Goal: Task Accomplishment & Management: Use online tool/utility

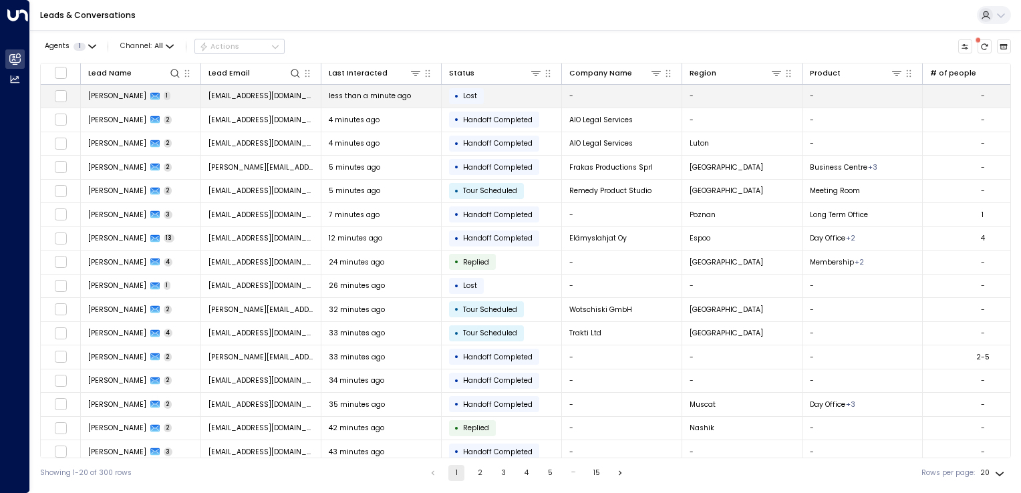
click at [223, 96] on span "[EMAIL_ADDRESS][DOMAIN_NAME]" at bounding box center [261, 96] width 106 height 10
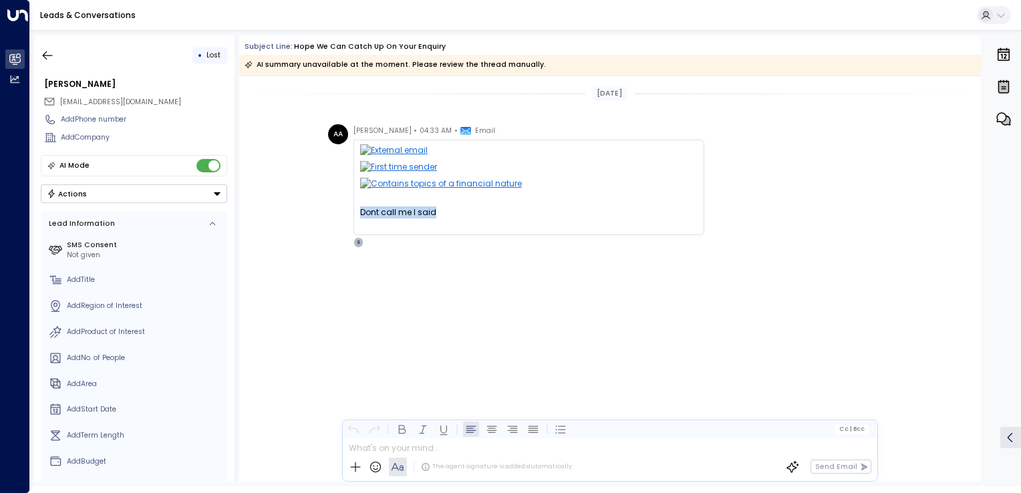
drag, startPoint x: 362, startPoint y: 206, endPoint x: 458, endPoint y: 211, distance: 95.6
click at [458, 211] on div "Dont call me I said" at bounding box center [528, 212] width 337 height 12
drag, startPoint x: 458, startPoint y: 211, endPoint x: 456, endPoint y: 253, distance: 42.1
click at [456, 253] on div "[PERSON_NAME] • 04:33 AM • Email Dont call me I said [DATE][DATE] 9:27 PM IWG <…" at bounding box center [609, 236] width 741 height 224
click at [47, 52] on icon "button" at bounding box center [47, 55] width 13 height 13
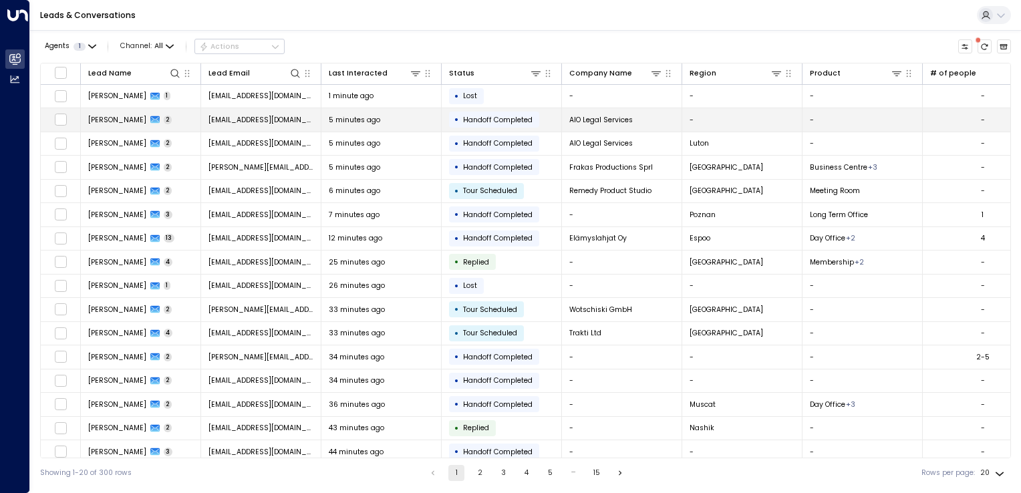
click at [282, 115] on span "[EMAIL_ADDRESS][DOMAIN_NAME]" at bounding box center [261, 120] width 106 height 10
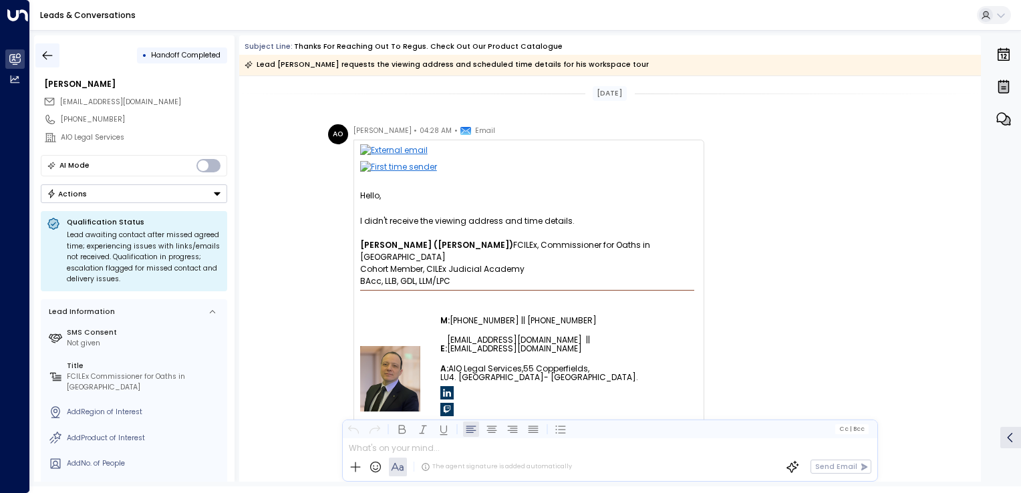
click at [57, 55] on button "button" at bounding box center [47, 55] width 24 height 24
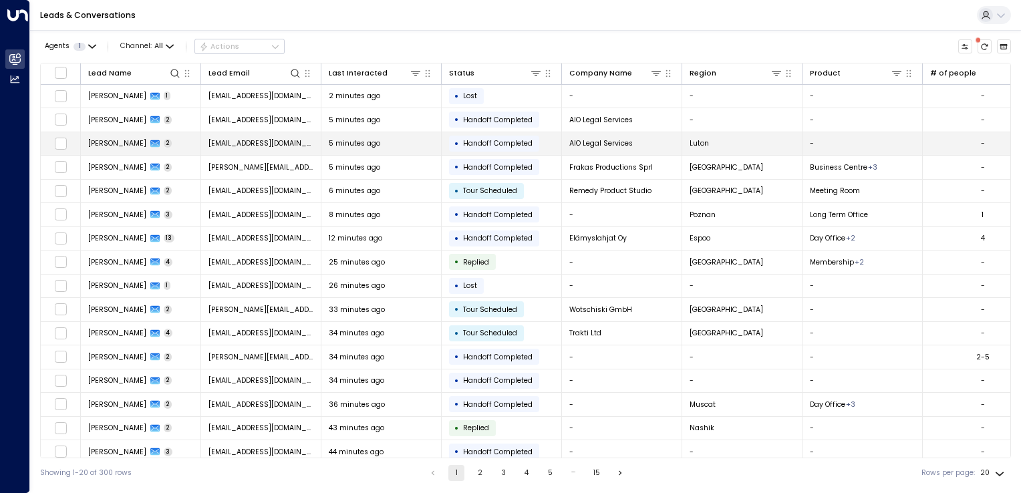
click at [293, 148] on span "[EMAIL_ADDRESS][DOMAIN_NAME]" at bounding box center [261, 143] width 106 height 10
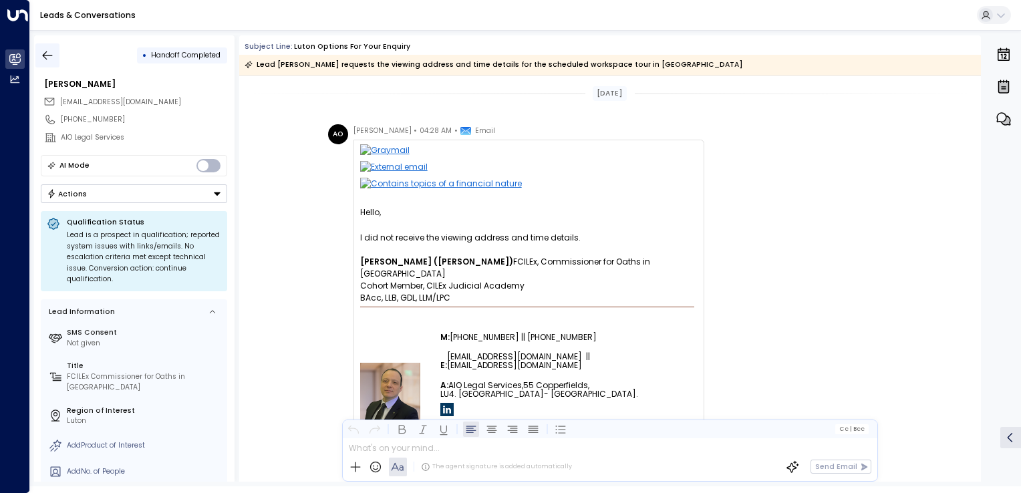
click at [59, 61] on button "button" at bounding box center [47, 55] width 24 height 24
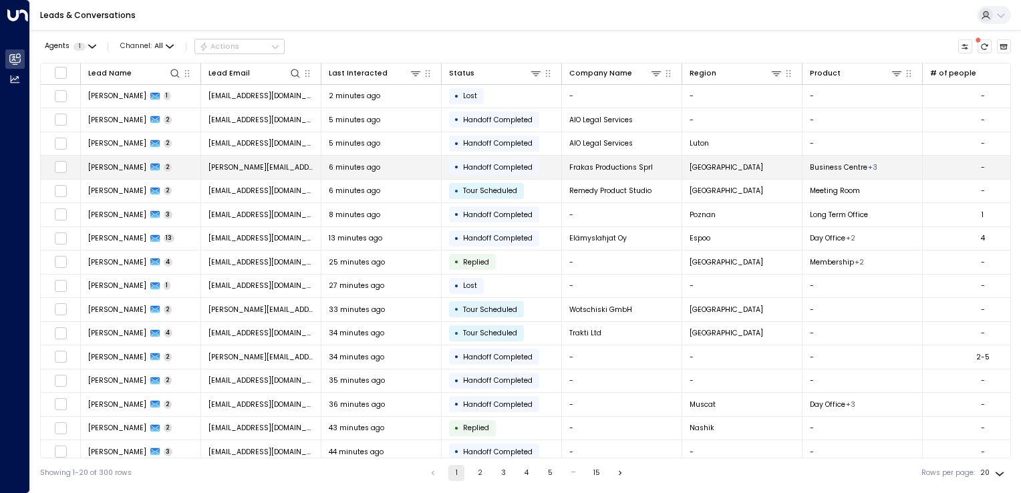
click at [252, 172] on td "[PERSON_NAME][EMAIL_ADDRESS][DOMAIN_NAME]" at bounding box center [261, 167] width 120 height 23
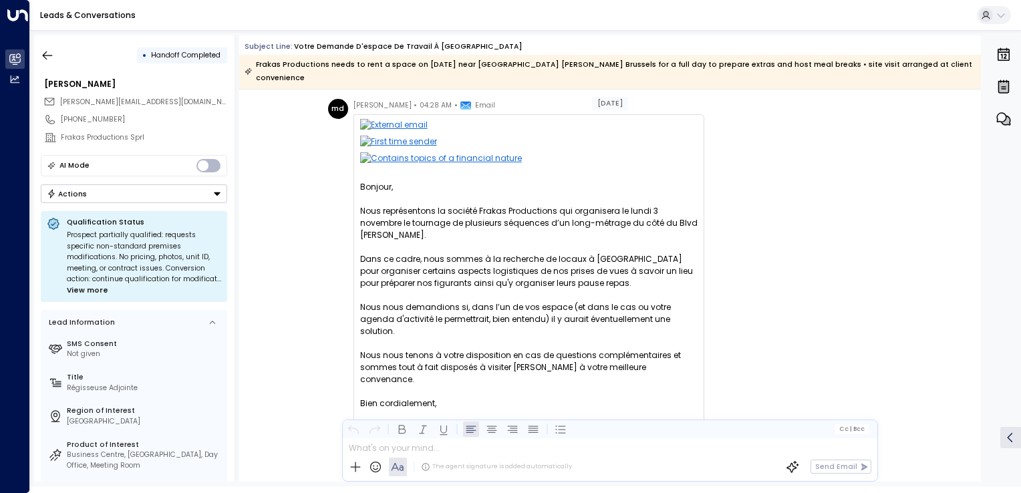
scroll to position [15, 0]
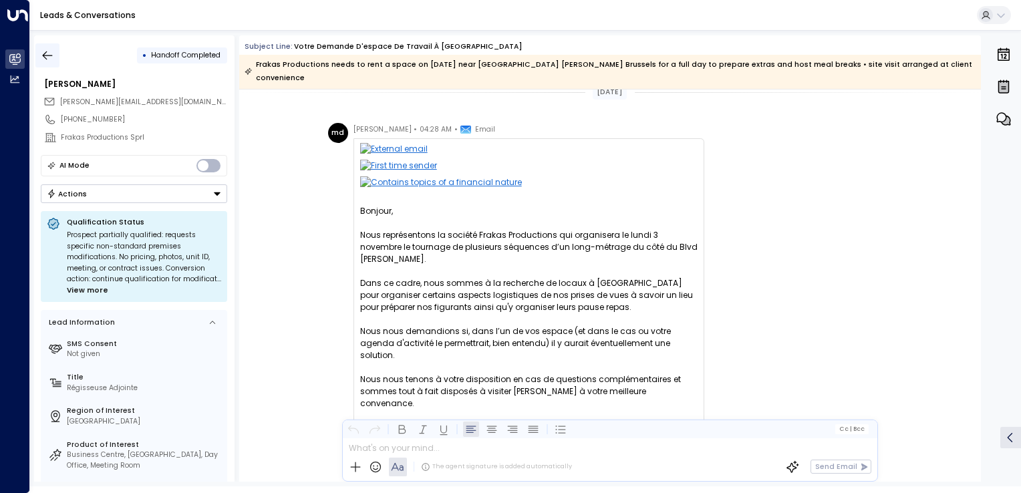
click at [55, 48] on button "button" at bounding box center [47, 55] width 24 height 24
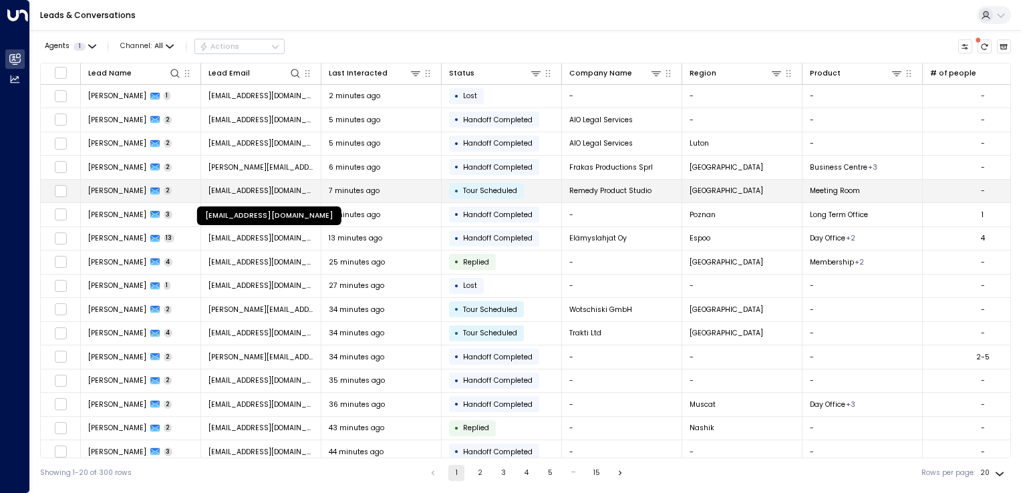
click at [311, 192] on span "[EMAIL_ADDRESS][DOMAIN_NAME]" at bounding box center [261, 191] width 106 height 10
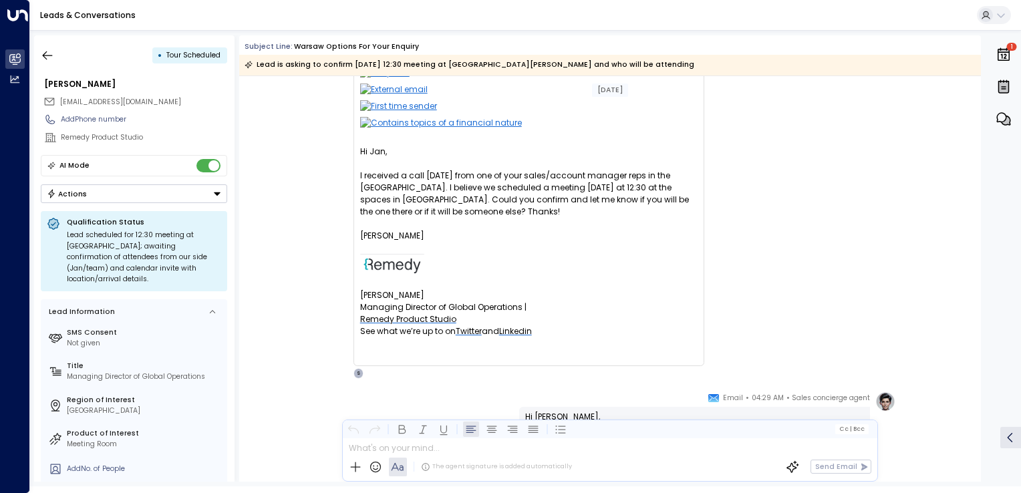
scroll to position [67, 0]
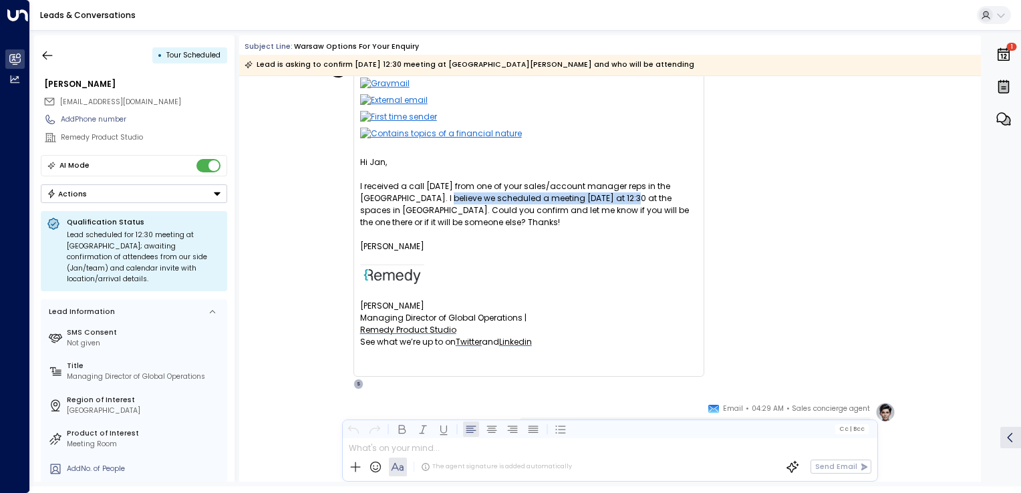
drag, startPoint x: 405, startPoint y: 199, endPoint x: 591, endPoint y: 203, distance: 186.4
click at [591, 203] on div "Hi [PERSON_NAME], I received a call [DATE] from one of your sales/account manag…" at bounding box center [528, 258] width 337 height 204
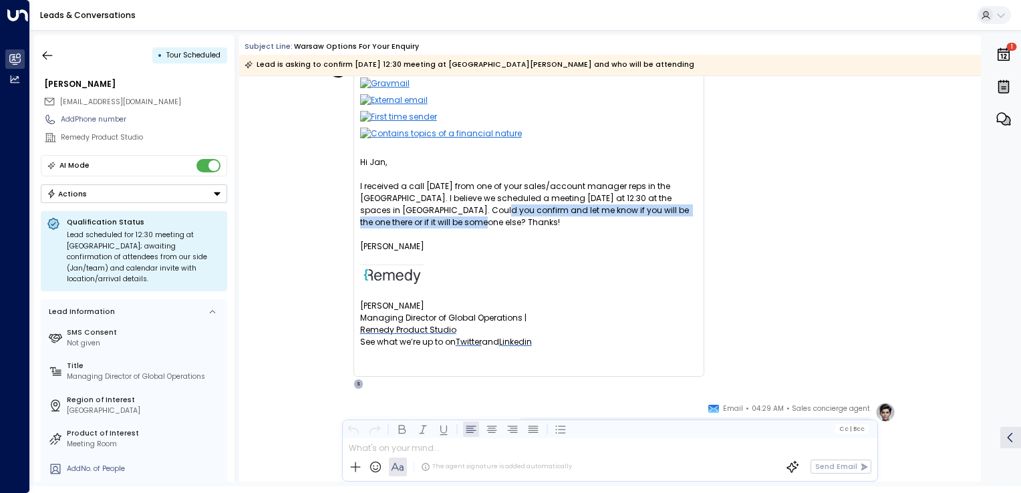
drag, startPoint x: 451, startPoint y: 210, endPoint x: 475, endPoint y: 216, distance: 24.1
click at [475, 216] on div "Hi [PERSON_NAME], I received a call [DATE] from one of your sales/account manag…" at bounding box center [528, 258] width 337 height 204
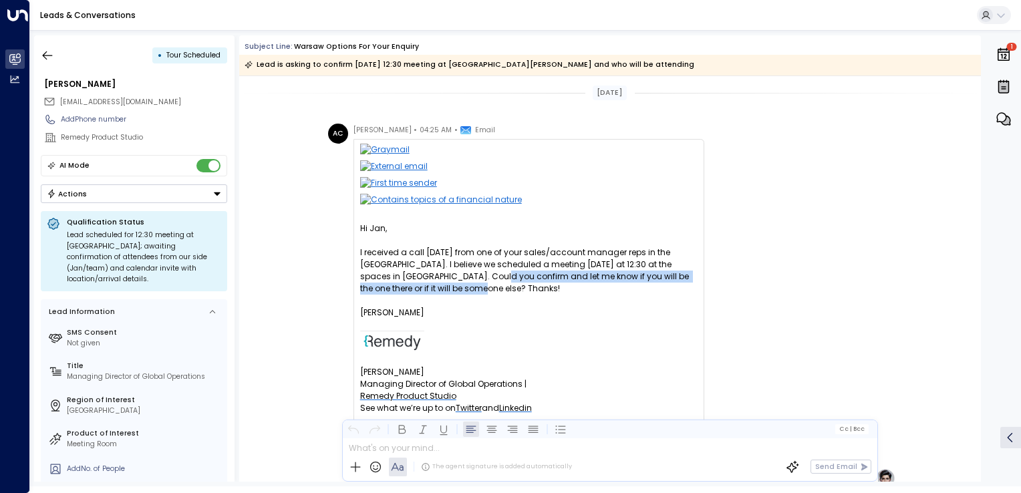
scroll to position [0, 0]
click at [256, 392] on div "AC [PERSON_NAME] • 04:25 AM • Email Hi Jan, I received a call [DATE] from one o…" at bounding box center [609, 290] width 741 height 332
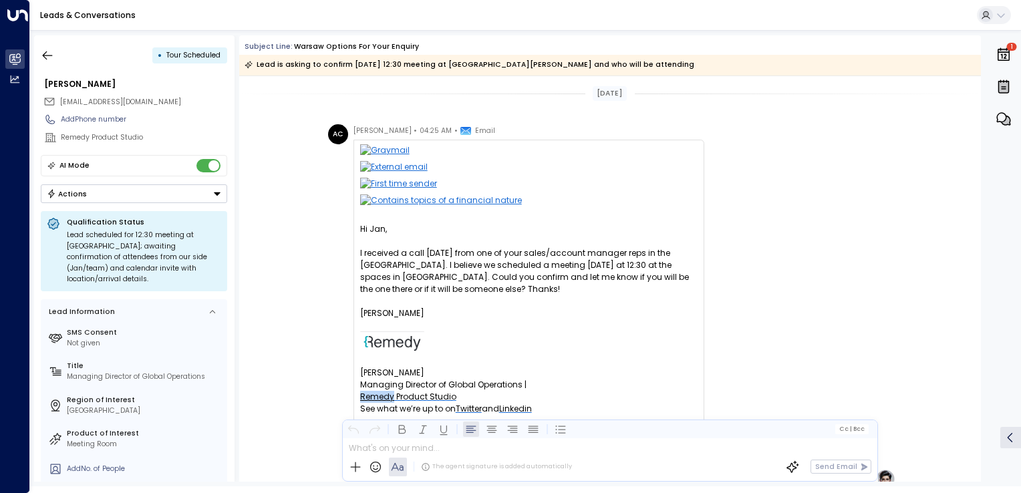
click at [256, 392] on div "AC [PERSON_NAME] • 04:25 AM • Email Hi Jan, I received a call [DATE] from one o…" at bounding box center [609, 290] width 741 height 332
drag, startPoint x: 61, startPoint y: 103, endPoint x: 176, endPoint y: 93, distance: 115.3
click at [176, 94] on div "[EMAIL_ADDRESS][DOMAIN_NAME]" at bounding box center [135, 102] width 184 height 17
copy span "[EMAIL_ADDRESS][DOMAIN_NAME]"
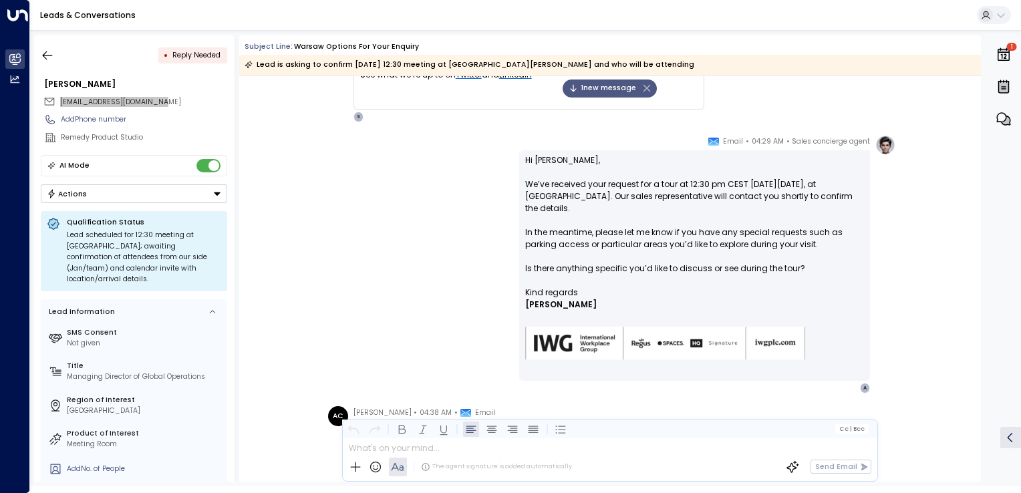
scroll to position [608, 0]
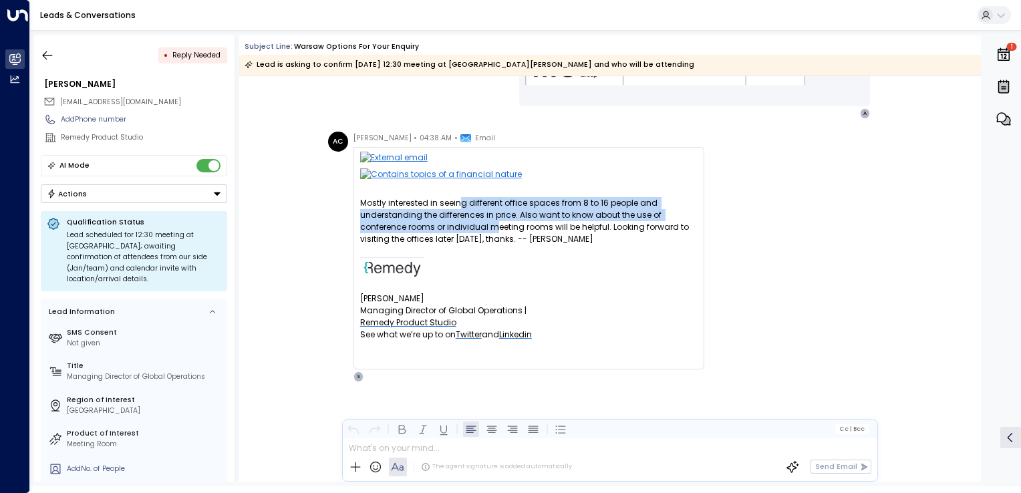
drag, startPoint x: 458, startPoint y: 203, endPoint x: 490, endPoint y: 223, distance: 37.2
click at [490, 223] on div "Mostly interested in seeing different office spaces from 8 to 16 people and und…" at bounding box center [528, 221] width 337 height 48
click at [494, 224] on div "Mostly interested in seeing different office spaces from 8 to 16 people and und…" at bounding box center [528, 221] width 337 height 48
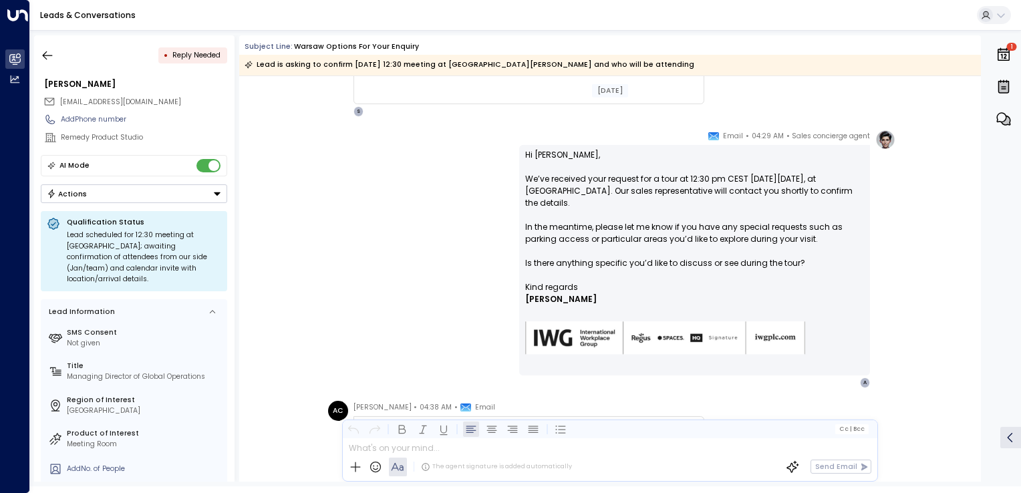
scroll to position [408, 0]
